Goal: Transaction & Acquisition: Obtain resource

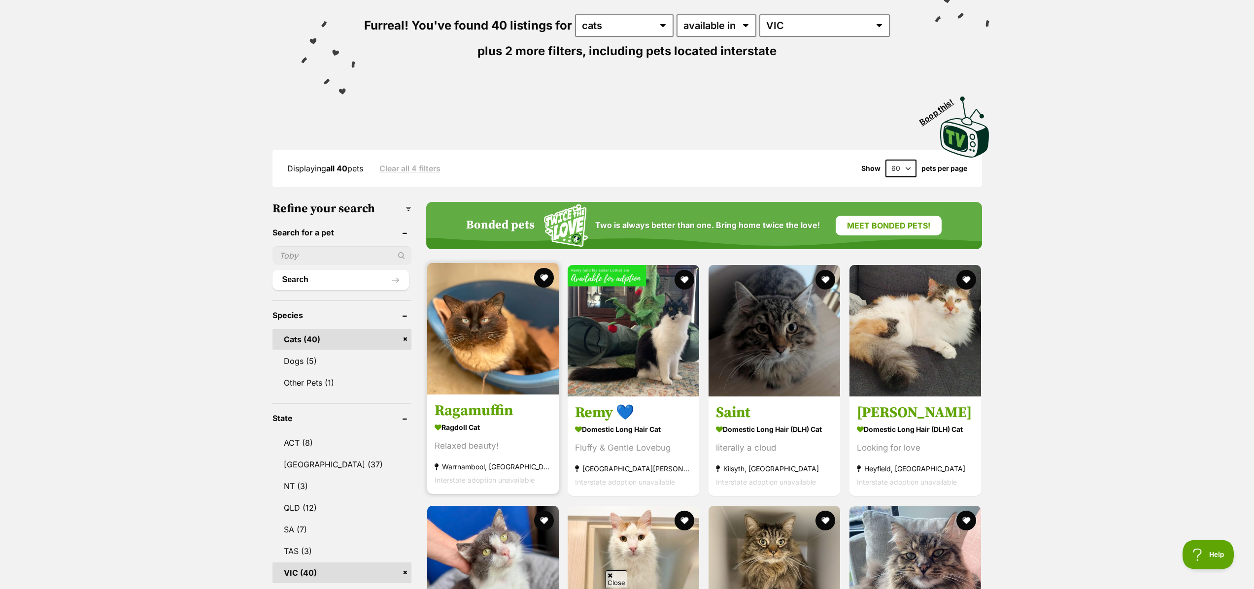
click at [517, 336] on img at bounding box center [493, 329] width 132 height 132
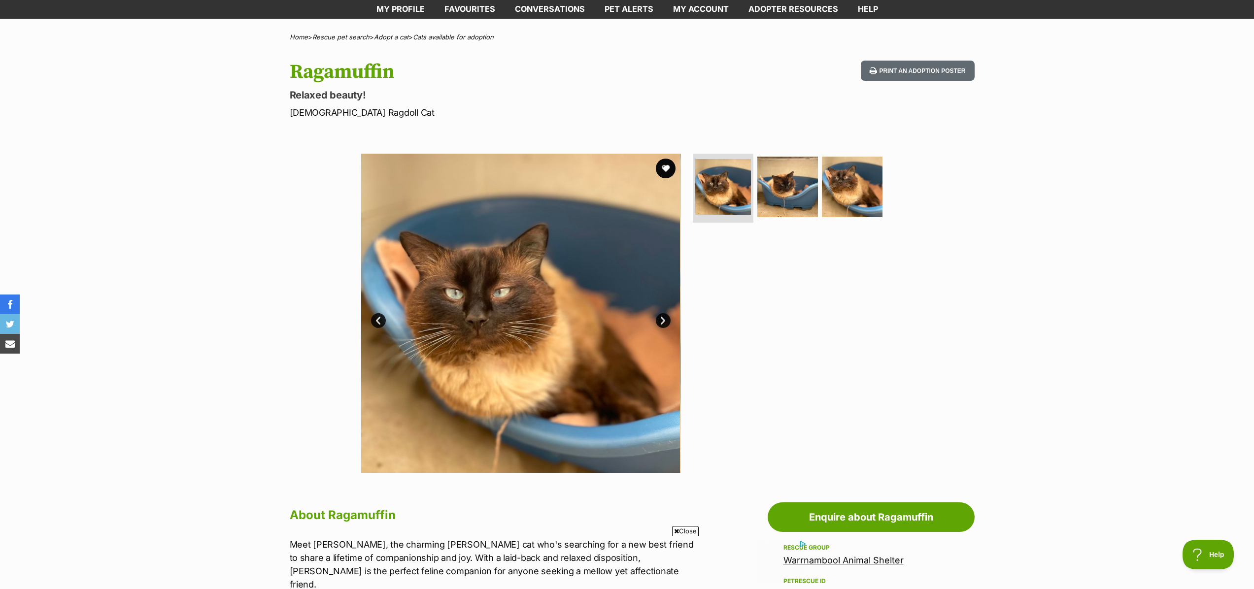
scroll to position [45, 0]
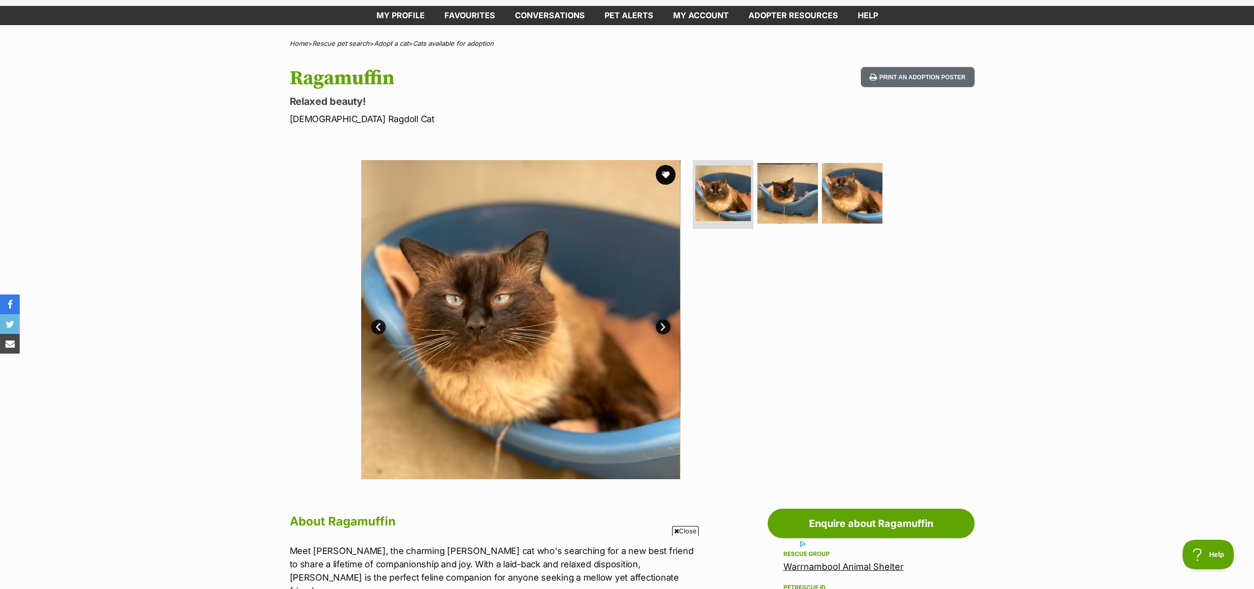
click at [666, 326] on link "Next" at bounding box center [663, 327] width 15 height 15
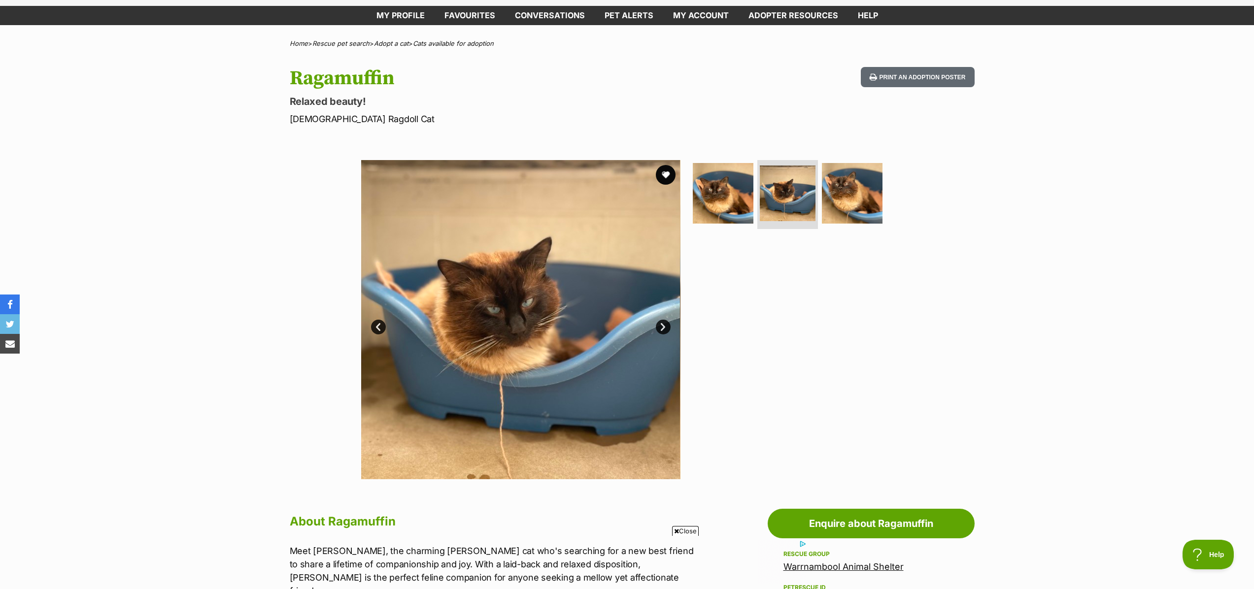
click at [666, 326] on link "Next" at bounding box center [663, 327] width 15 height 15
